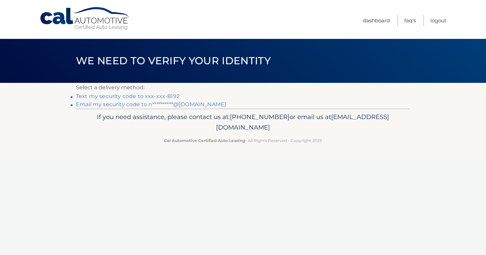
click at [168, 98] on link "Text my security code to xxx-xxx-8192" at bounding box center [128, 96] width 104 height 6
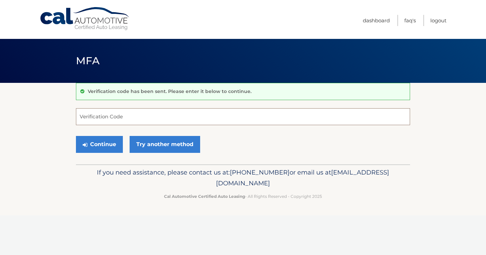
click at [153, 112] on input "Verification Code" at bounding box center [243, 116] width 334 height 17
type input "749403"
click at [105, 144] on button "Continue" at bounding box center [99, 144] width 47 height 17
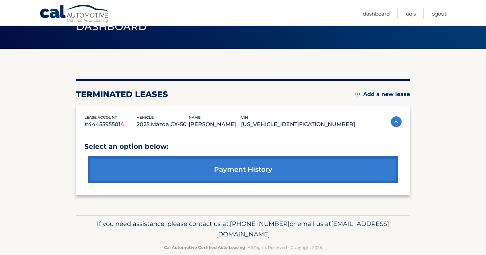
scroll to position [56, 0]
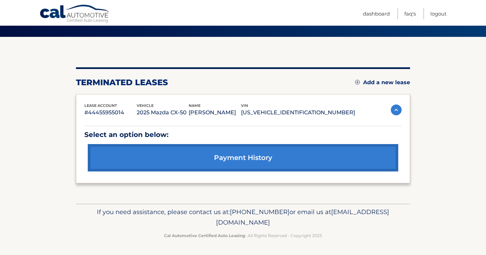
click at [389, 79] on link "Add a new lease" at bounding box center [382, 82] width 55 height 7
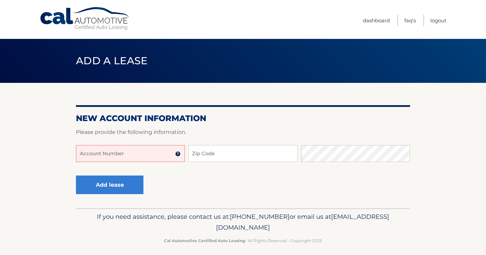
click at [138, 153] on input "Account Number" at bounding box center [130, 153] width 109 height 17
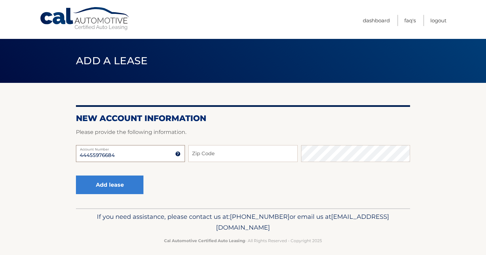
click at [121, 155] on input "44455976684" at bounding box center [130, 153] width 109 height 17
type input "44455976684"
click at [218, 150] on input "Zip Code" at bounding box center [242, 153] width 109 height 17
type input "08857"
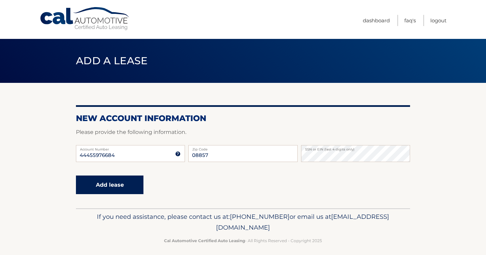
click at [118, 191] on button "Add lease" at bounding box center [110, 184] width 68 height 19
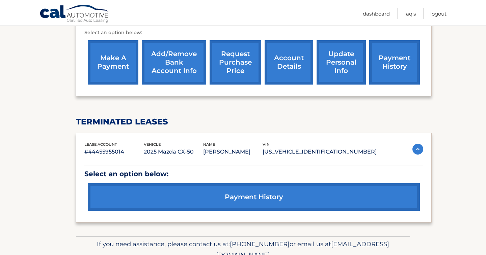
scroll to position [265, 0]
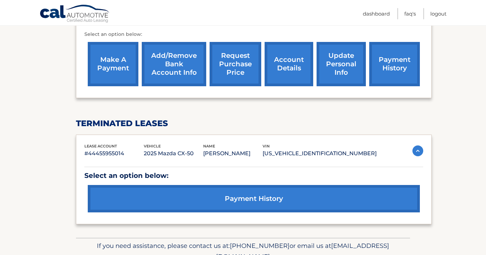
click at [270, 65] on link "account details" at bounding box center [289, 64] width 49 height 44
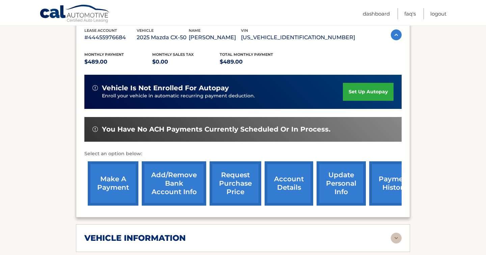
scroll to position [263, 0]
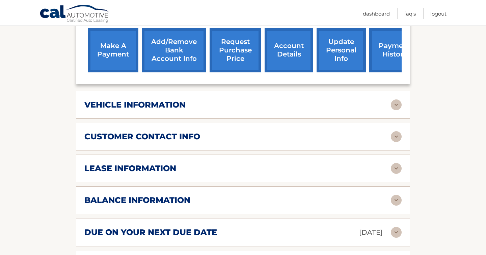
click at [396, 110] on img at bounding box center [396, 104] width 11 height 11
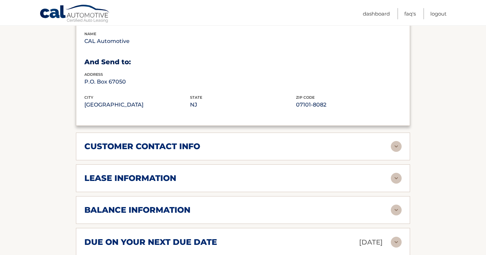
scroll to position [460, 0]
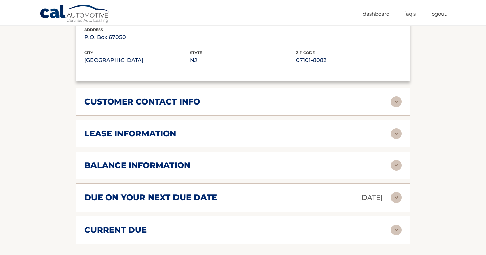
click at [399, 107] on img at bounding box center [396, 101] width 11 height 11
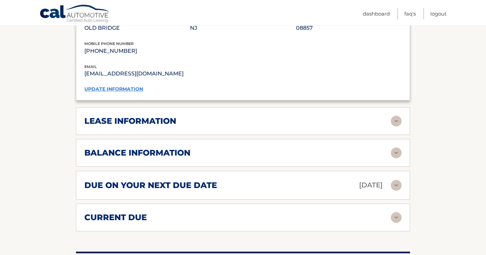
scroll to position [621, 0]
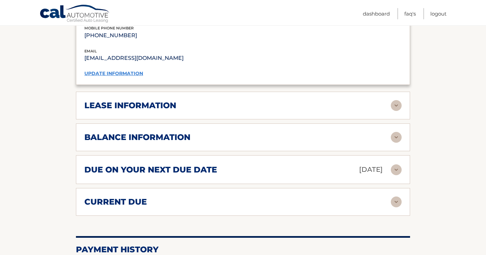
click at [398, 111] on img at bounding box center [396, 105] width 11 height 11
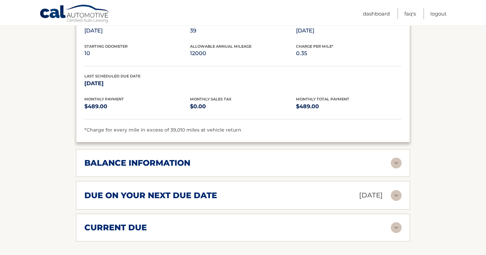
scroll to position [731, 0]
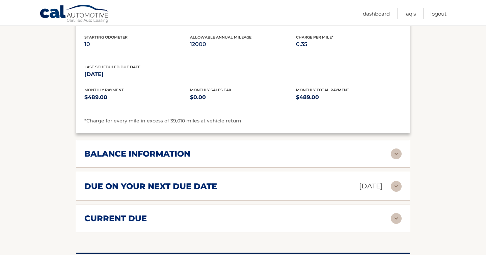
click at [399, 159] on img at bounding box center [396, 153] width 11 height 11
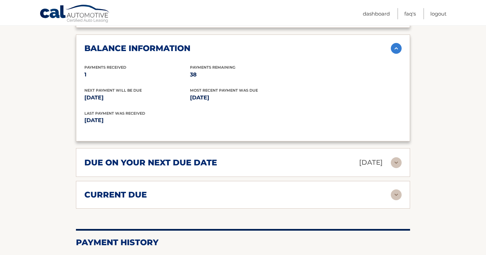
scroll to position [838, 0]
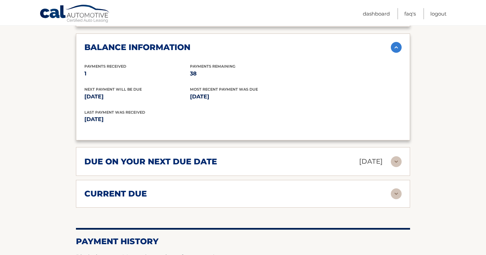
click at [399, 167] on img at bounding box center [396, 161] width 11 height 11
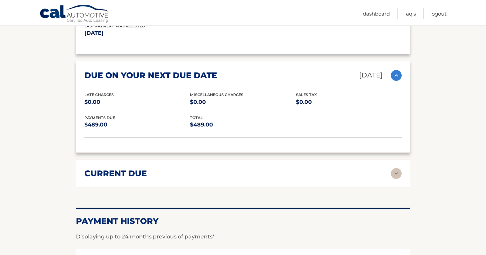
scroll to position [957, 0]
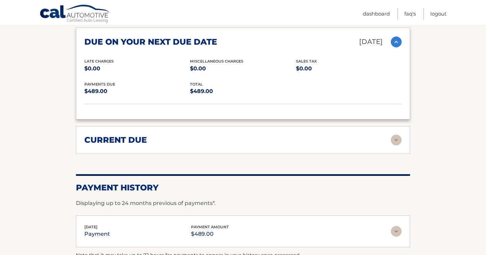
click at [399, 152] on div "current due Late Charges $0.00 Miscelleneous Charges* $0.00 Sales Tax $0.00 pay…" at bounding box center [243, 140] width 334 height 28
click at [398, 144] on img at bounding box center [396, 139] width 11 height 11
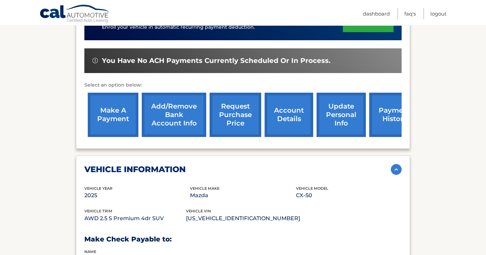
scroll to position [190, 0]
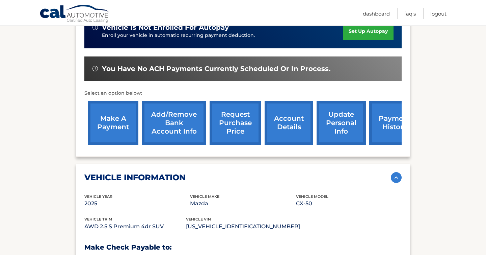
click at [364, 40] on link "set up autopay" at bounding box center [368, 31] width 51 height 18
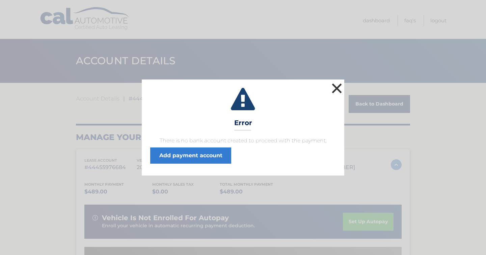
click at [334, 84] on button "×" at bounding box center [337, 88] width 14 height 14
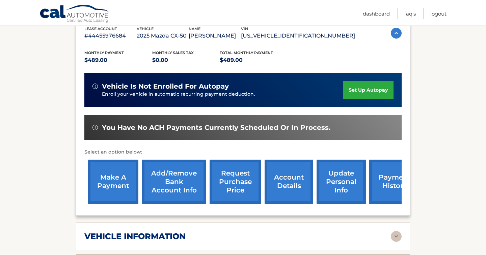
scroll to position [159, 0]
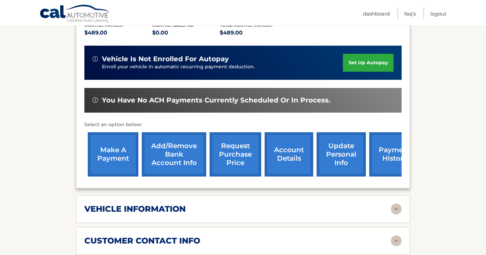
click at [171, 174] on link "Add/Remove bank account info" at bounding box center [174, 154] width 65 height 44
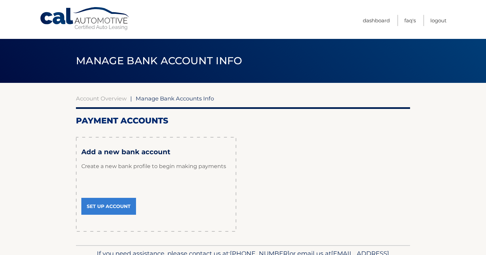
click at [113, 214] on link "Set Up Account" at bounding box center [108, 206] width 55 height 17
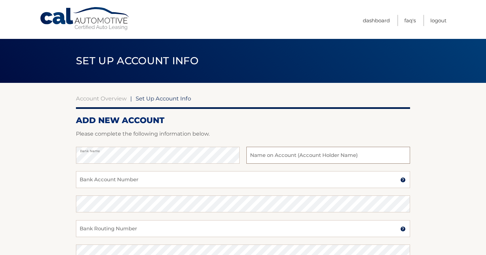
click at [306, 155] on input "text" at bounding box center [329, 155] width 164 height 17
type input "Nicole T. Denenberg"
click at [206, 180] on input "Bank Account Number" at bounding box center [243, 179] width 334 height 17
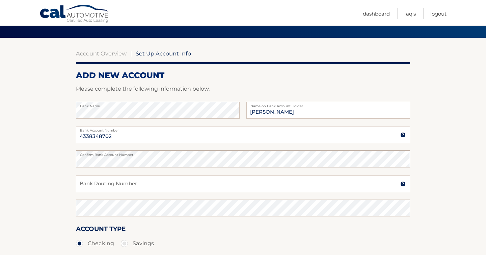
scroll to position [46, 0]
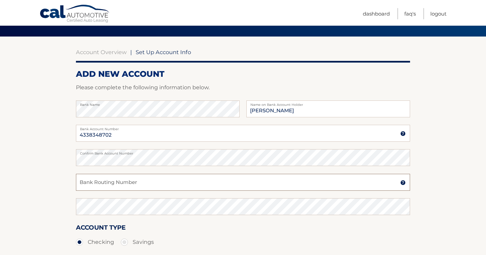
click at [138, 186] on input "Bank Routing Number" at bounding box center [243, 182] width 334 height 17
click at [116, 129] on label "Bank Account Number" at bounding box center [243, 127] width 334 height 5
click at [116, 129] on input "4338348702" at bounding box center [243, 133] width 334 height 17
drag, startPoint x: 125, startPoint y: 135, endPoint x: 23, endPoint y: 135, distance: 102.0
click at [23, 135] on section "Account Overview | Set Up Account Info ADD NEW ACCOUNT Please complete the foll…" at bounding box center [243, 165] width 486 height 258
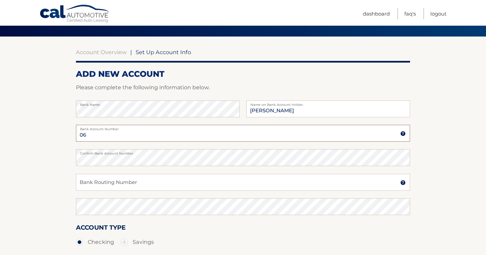
type input "0"
type input "4270091807"
click at [0, 158] on section "Account Overview | Set Up Account Info ADD NEW ACCOUNT Please complete the foll…" at bounding box center [243, 165] width 486 height 258
drag, startPoint x: 123, startPoint y: 133, endPoint x: 75, endPoint y: 133, distance: 47.6
click at [75, 133] on section "Account Overview | Set Up Account Info ADD NEW ACCOUNT Please complete the foll…" at bounding box center [243, 165] width 486 height 258
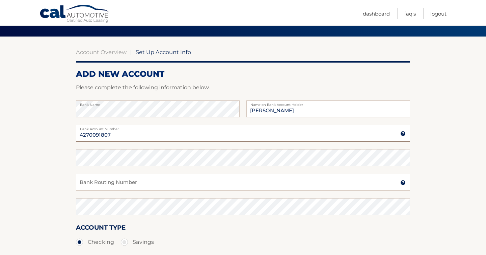
drag, startPoint x: 115, startPoint y: 139, endPoint x: 39, endPoint y: 139, distance: 76.0
click at [41, 139] on section "Account Overview | Set Up Account Info ADD NEW ACCOUNT Please complete the foll…" at bounding box center [243, 165] width 486 height 258
click at [132, 190] on input "Bank Routing Number" at bounding box center [243, 182] width 334 height 17
type input "067014822"
drag, startPoint x: 113, startPoint y: 188, endPoint x: 26, endPoint y: 187, distance: 87.8
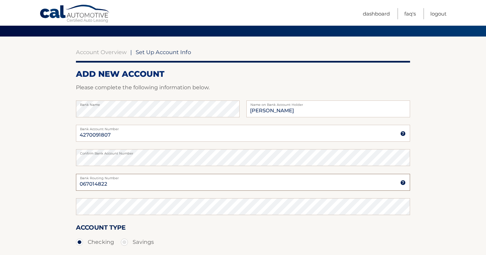
click at [26, 187] on section "Account Overview | Set Up Account Info ADD NEW ACCOUNT Please complete the foll…" at bounding box center [243, 165] width 486 height 258
paste input "067014822"
type input "067014822"
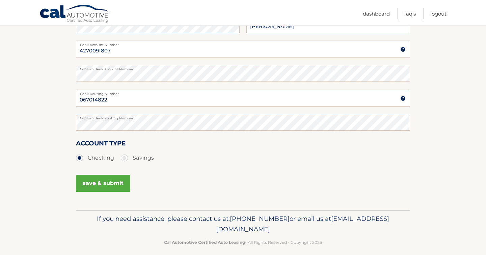
scroll to position [144, 0]
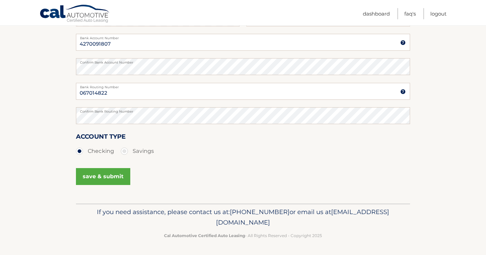
click at [104, 172] on button "save & submit" at bounding box center [103, 176] width 54 height 17
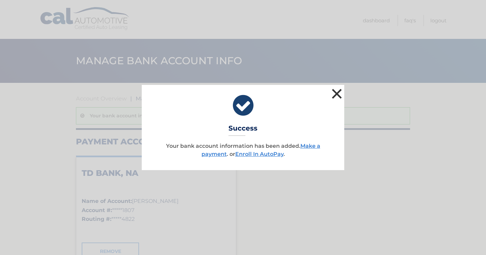
click at [337, 93] on button "×" at bounding box center [337, 94] width 14 height 14
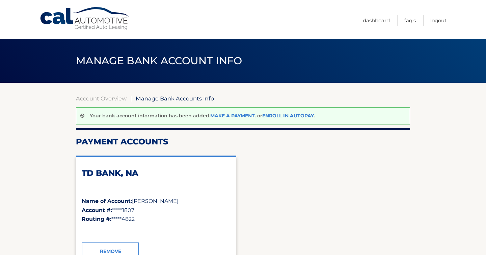
click at [289, 113] on link "Enroll In AutoPay" at bounding box center [288, 115] width 52 height 6
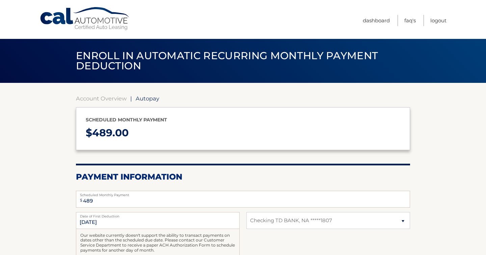
select select "Yzk4Yzk5MmQtNWExMy00NTk5LTk0YTEtMjBmZDU0MjhjZWJh"
click at [102, 98] on link "Account Overview" at bounding box center [101, 98] width 51 height 7
click at [379, 19] on link "Dashboard" at bounding box center [376, 20] width 27 height 11
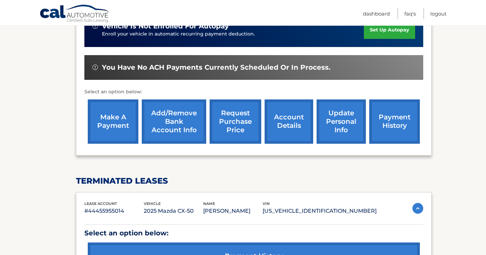
scroll to position [208, 0]
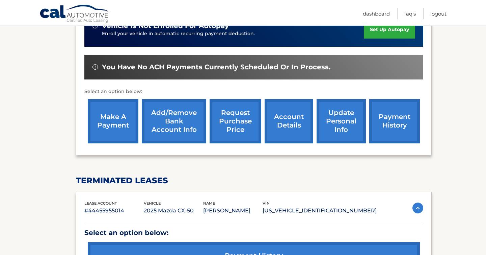
click at [111, 118] on link "make a payment" at bounding box center [113, 121] width 51 height 44
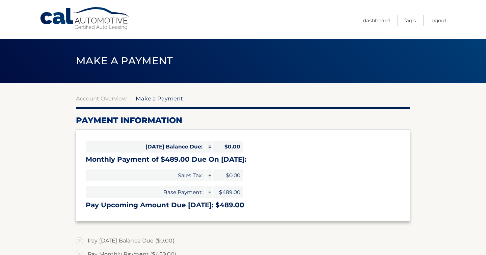
select select "Yzk4Yzk5MmQtNWExMy00NTk5LTk0YTEtMjBmZDU0MjhjZWJh"
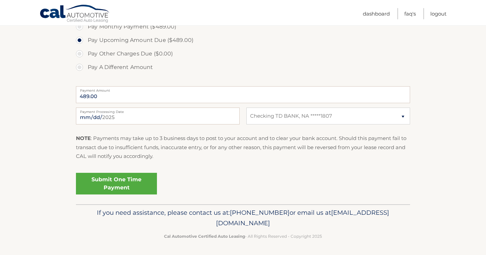
scroll to position [229, 0]
click at [105, 181] on link "Submit One Time Payment" at bounding box center [116, 183] width 81 height 22
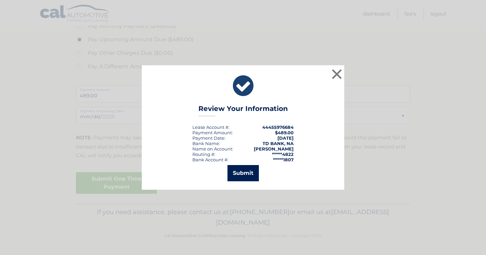
click at [244, 167] on button "Submit" at bounding box center [243, 173] width 31 height 16
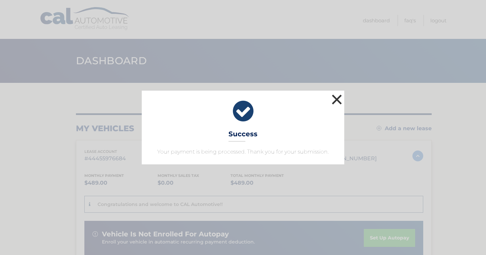
click at [337, 93] on button "×" at bounding box center [337, 100] width 14 height 14
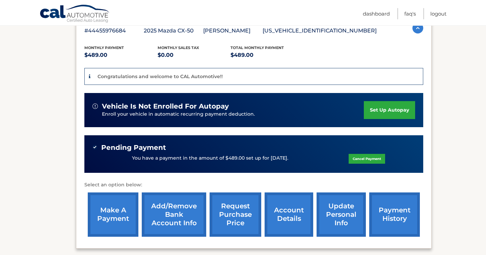
scroll to position [127, 0]
